Goal: Task Accomplishment & Management: Use online tool/utility

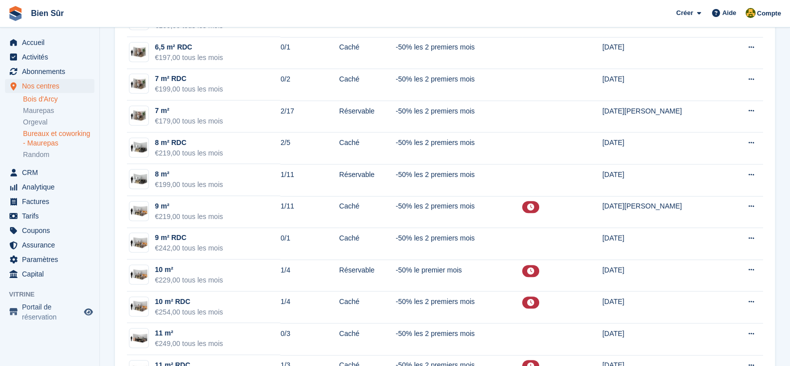
scroll to position [651, 0]
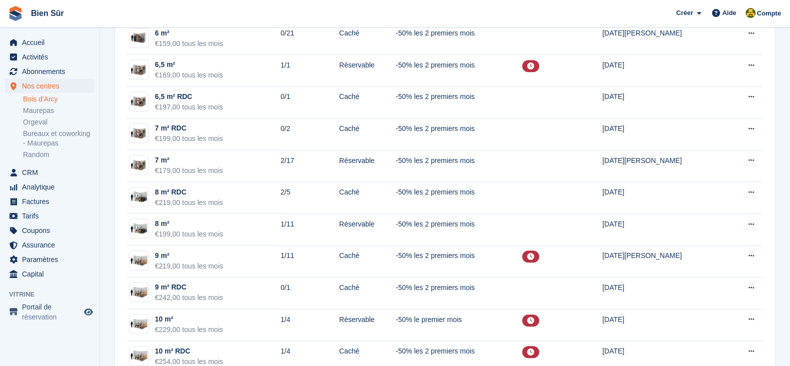
click at [45, 101] on link "Bois d'Arcy" at bounding box center [58, 98] width 71 height 9
click at [45, 104] on li "Bois d'Arcy" at bounding box center [61, 99] width 76 height 10
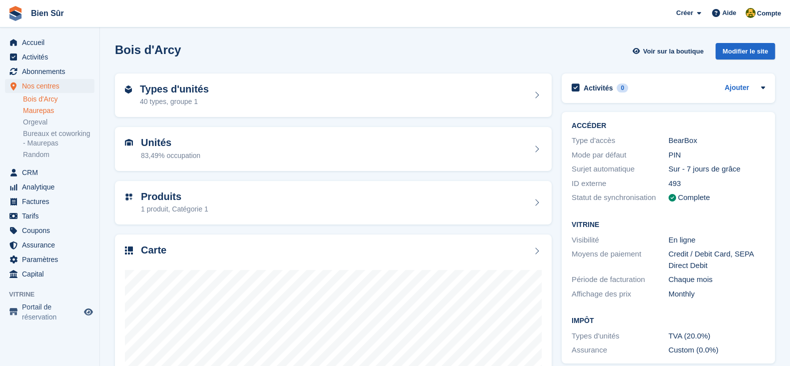
click at [44, 108] on link "Maurepas" at bounding box center [58, 110] width 71 height 9
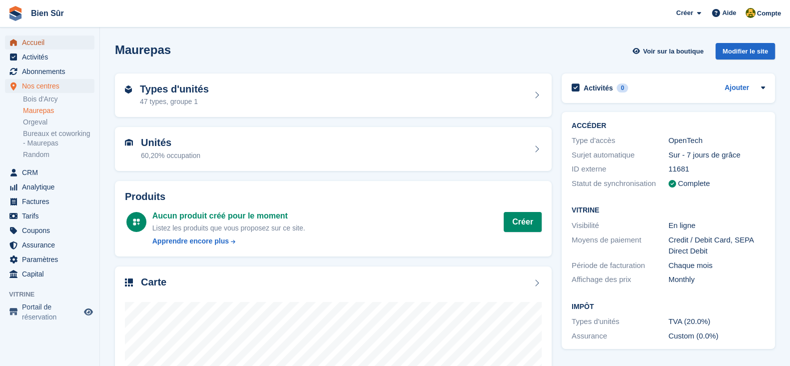
click at [36, 39] on span "Accueil" at bounding box center [52, 42] width 60 height 14
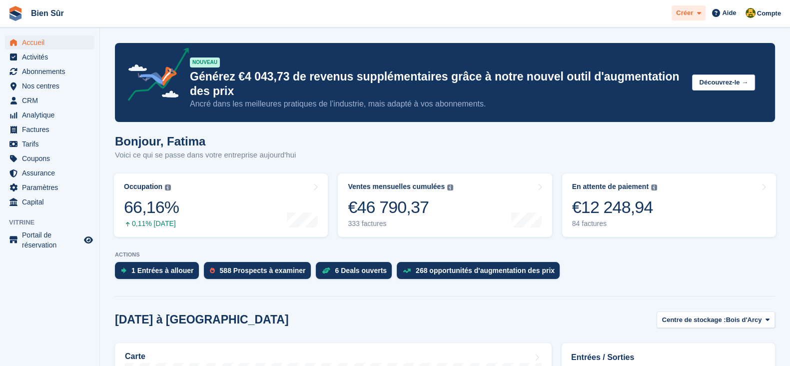
click at [698, 10] on span at bounding box center [697, 12] width 8 height 11
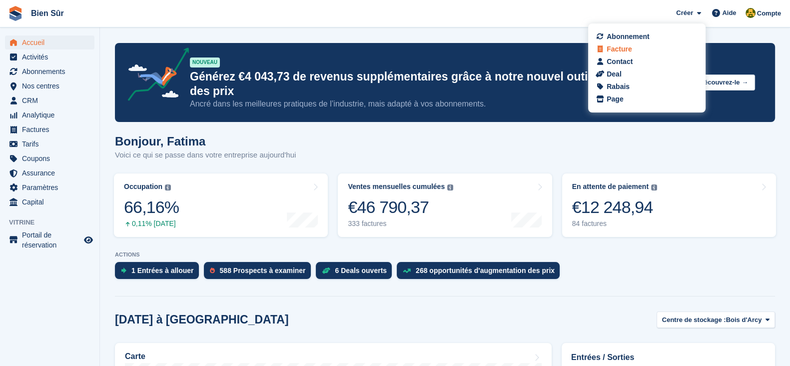
click at [630, 50] on div "Facture" at bounding box center [619, 49] width 25 height 10
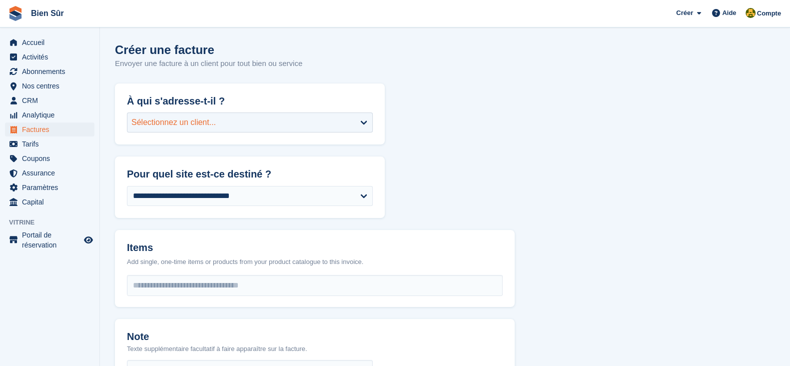
click at [182, 129] on div "Sélectionnez un client..." at bounding box center [250, 122] width 246 height 20
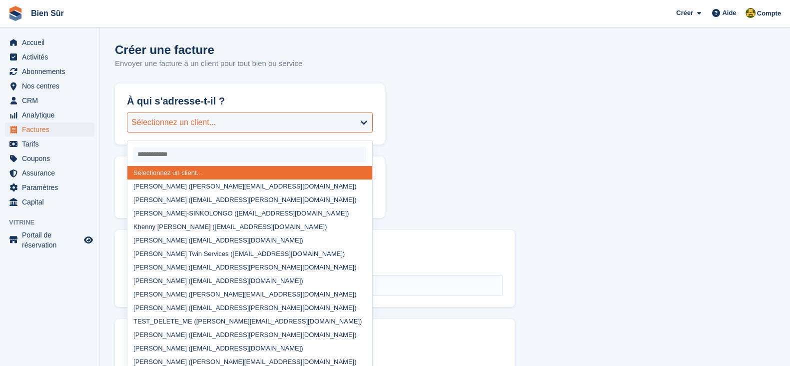
paste input "**********"
type input "**********"
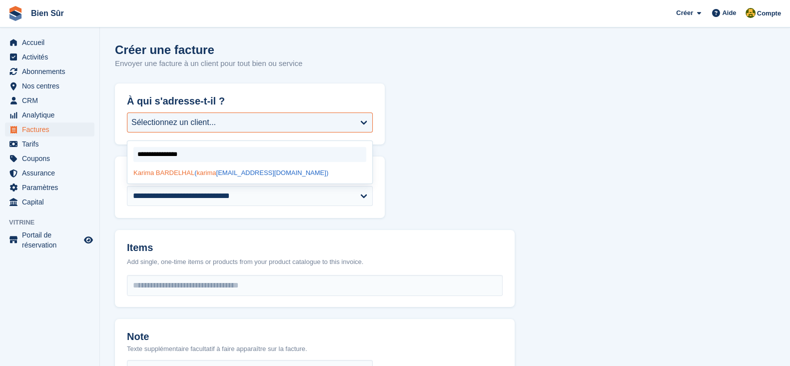
click at [200, 176] on span "karima" at bounding box center [205, 172] width 19 height 7
select select "******"
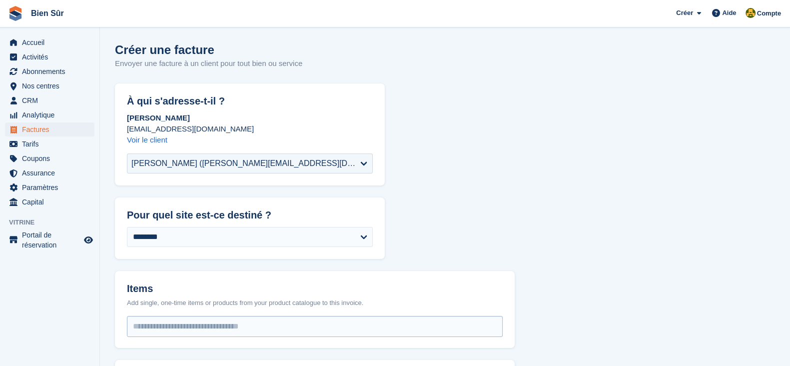
click at [175, 324] on input "select-one" at bounding box center [314, 326] width 375 height 20
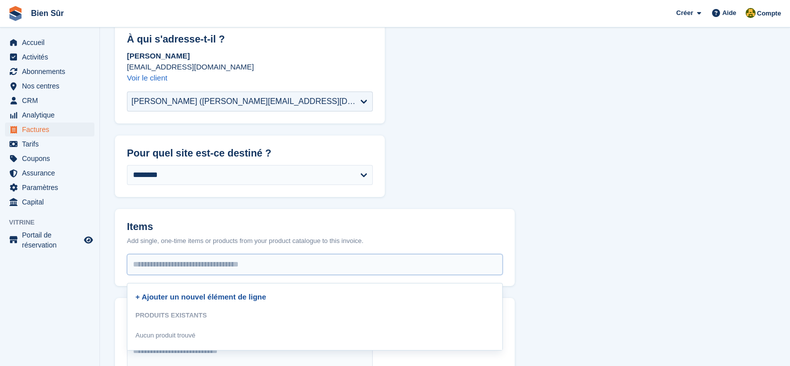
click at [165, 295] on link "+ Ajouter un nouvel élément de ligne" at bounding box center [200, 296] width 131 height 8
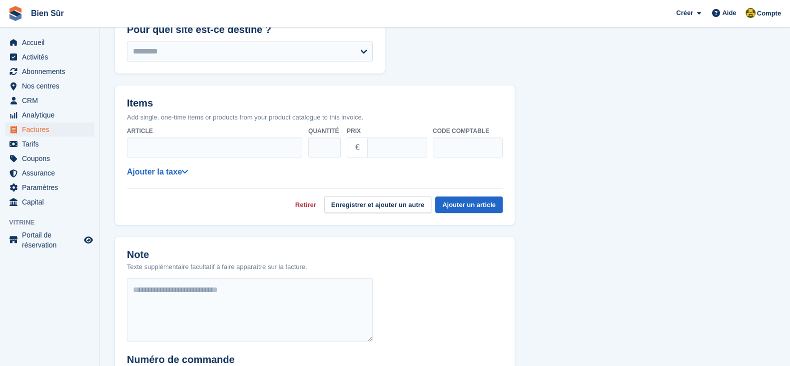
scroll to position [187, 0]
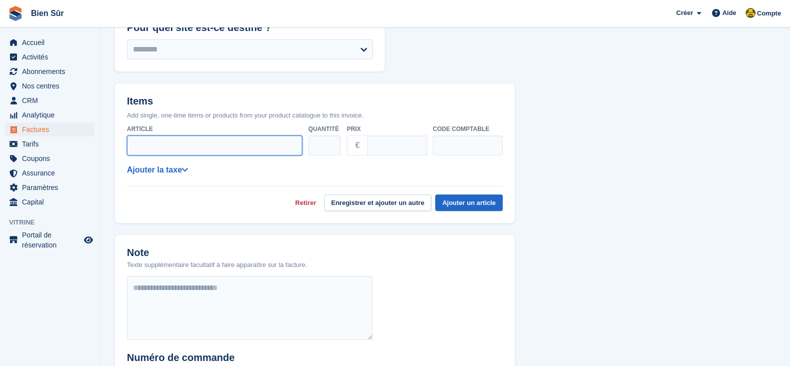
click at [243, 142] on input "Article" at bounding box center [214, 145] width 175 height 20
type input "**********"
click at [372, 143] on input "Prix" at bounding box center [397, 145] width 60 height 20
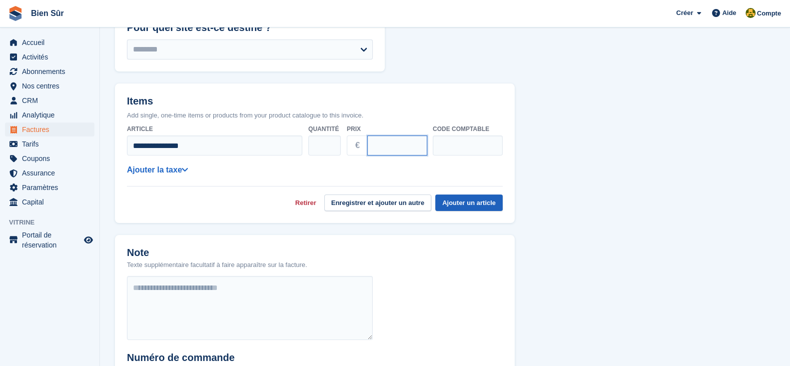
type input "*****"
click at [476, 195] on button "Ajouter un article" at bounding box center [468, 202] width 67 height 16
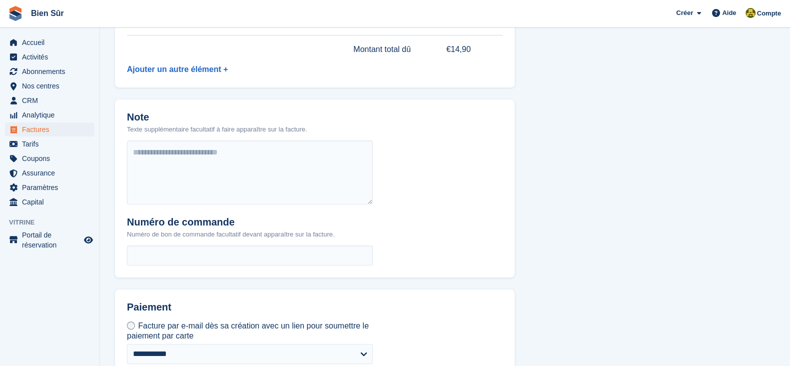
scroll to position [373, 0]
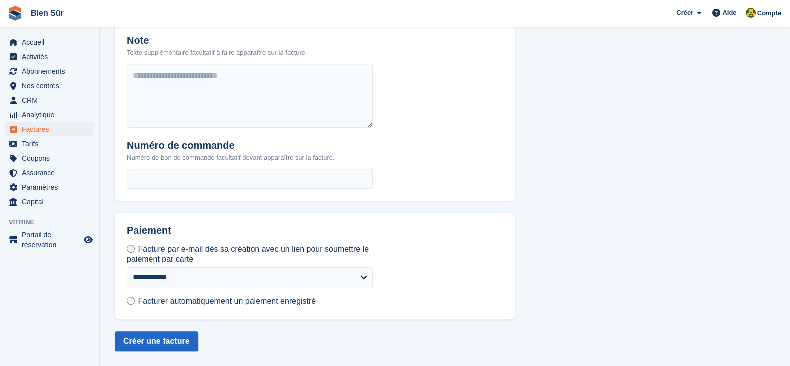
click at [140, 303] on span "Facturer automatiquement un paiement enregistré" at bounding box center [227, 301] width 178 height 8
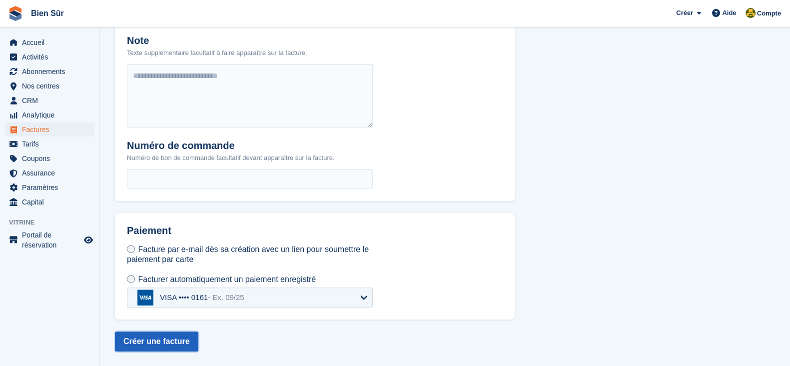
click at [146, 346] on button "Créer une facture" at bounding box center [156, 341] width 83 height 20
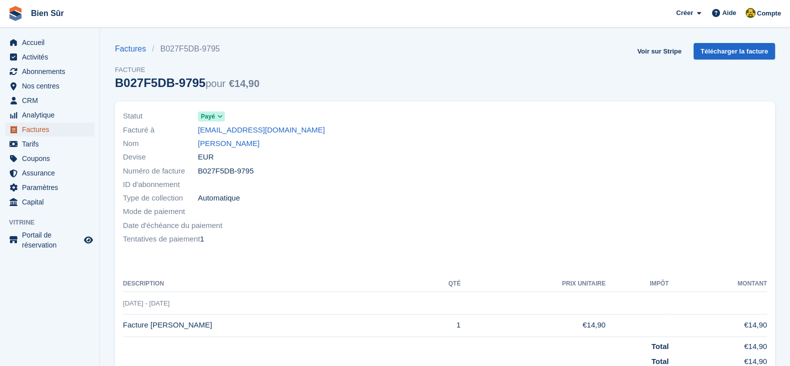
click at [40, 132] on span "Factures" at bounding box center [52, 129] width 60 height 14
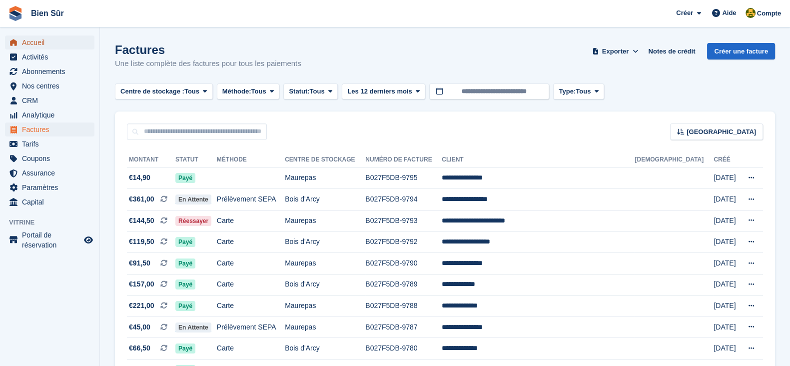
click at [42, 44] on span "Accueil" at bounding box center [52, 42] width 60 height 14
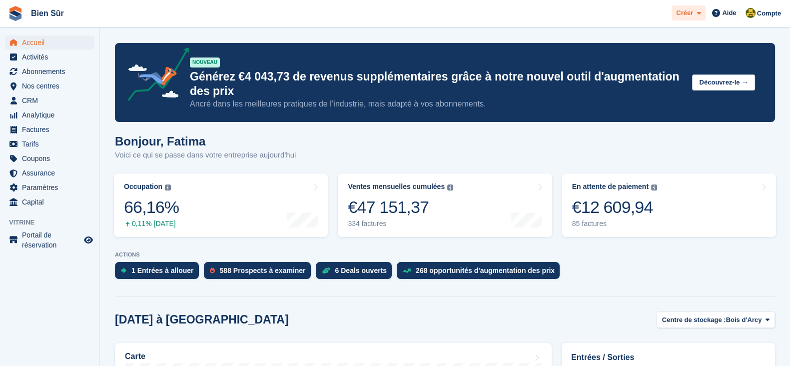
click at [682, 19] on div "Créer" at bounding box center [689, 12] width 34 height 15
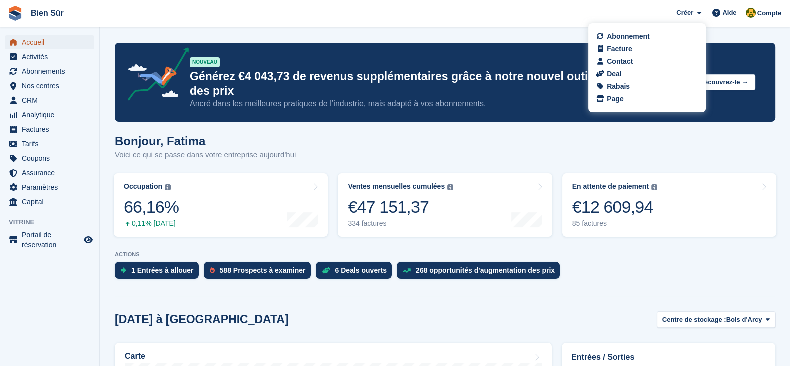
click at [50, 43] on span "Accueil" at bounding box center [52, 42] width 60 height 14
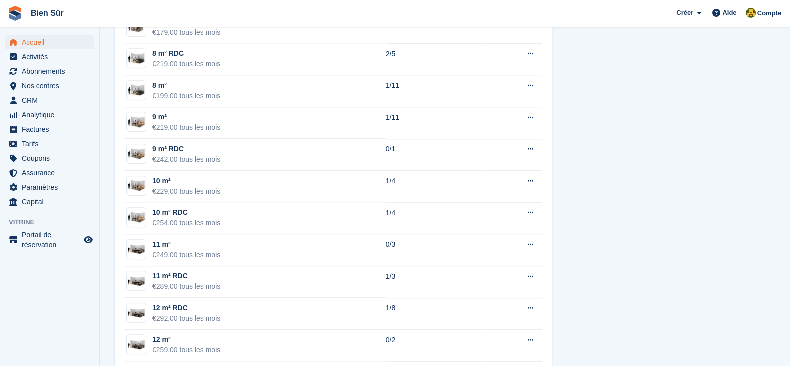
scroll to position [1336, 0]
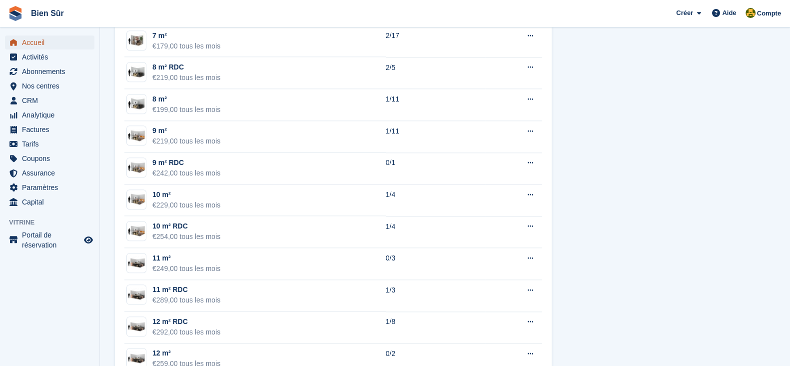
click at [43, 39] on span "Accueil" at bounding box center [52, 42] width 60 height 14
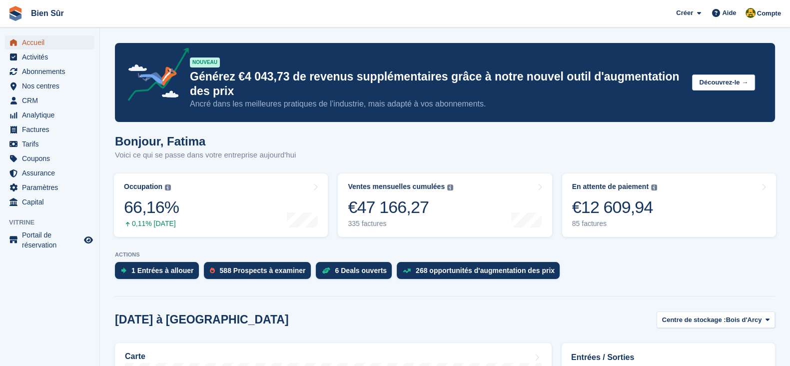
click at [62, 43] on span "Accueil" at bounding box center [52, 42] width 60 height 14
